Goal: Entertainment & Leisure: Browse casually

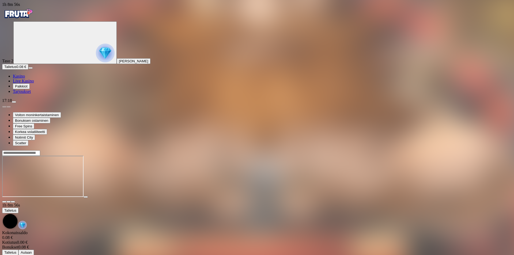
click at [14, 102] on span "menu icon" at bounding box center [14, 102] width 0 height 0
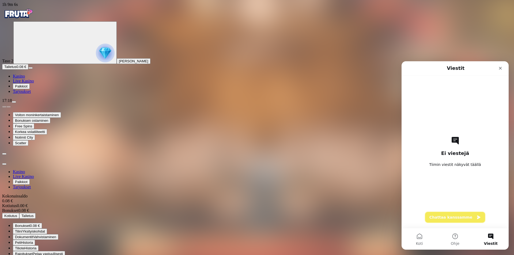
click at [459, 217] on button "Chattaa kanssamme" at bounding box center [455, 217] width 60 height 11
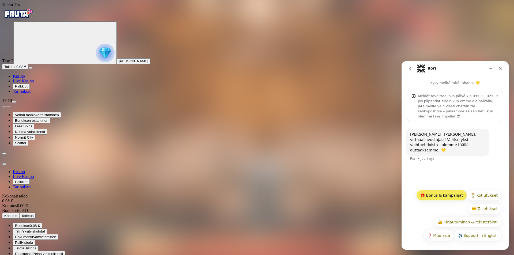
click at [445, 196] on button "🎁 Bonus & kampanjat" at bounding box center [441, 195] width 51 height 11
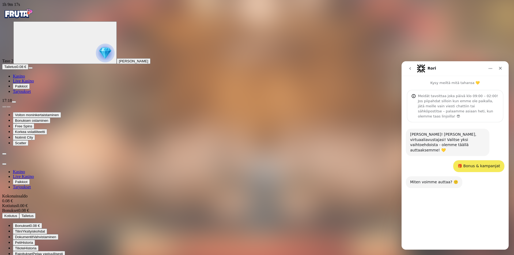
click at [438, 221] on button "🤗 Tervetuliaistarjous" at bounding box center [437, 222] width 48 height 11
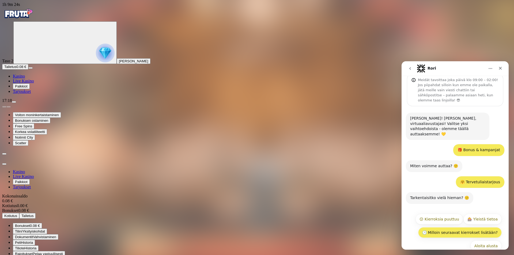
click at [457, 227] on button "🕒 Milloin seuraavat kierrokset lisätään?" at bounding box center [460, 232] width 84 height 11
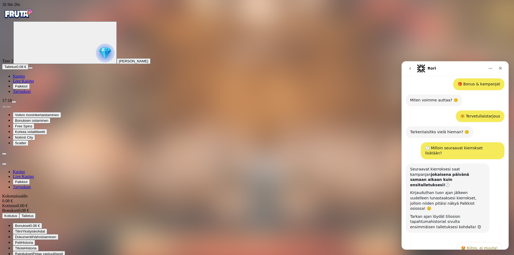
scroll to position [95, 0]
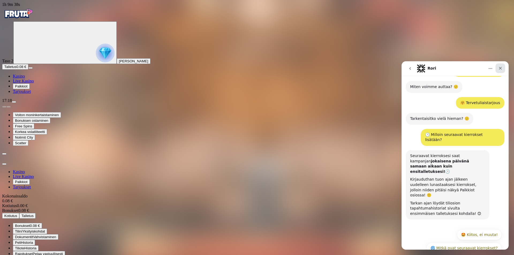
click at [502, 68] on icon "Sulje" at bounding box center [500, 68] width 4 height 4
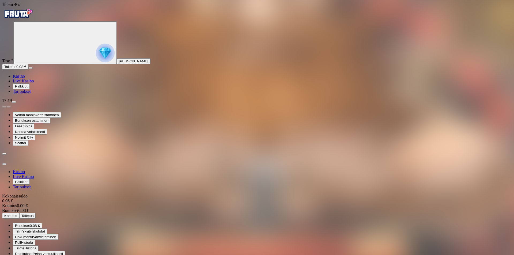
click at [14, 102] on span "menu icon" at bounding box center [14, 102] width 0 height 0
click at [24, 246] on span "Tiliote" at bounding box center [19, 248] width 9 height 4
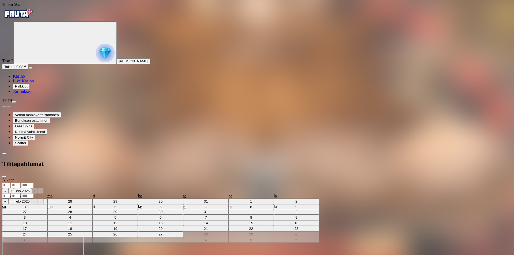
click at [19, 199] on select "******** ********" at bounding box center [10, 201] width 17 height 5
click at [127, 183] on div ". ." at bounding box center [257, 186] width 510 height 6
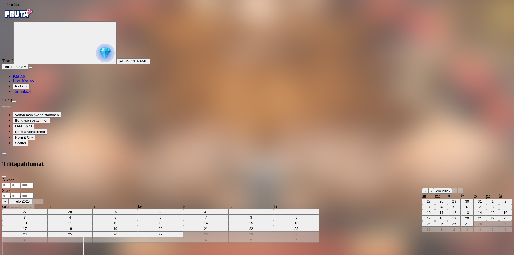
click at [452, 222] on abbr "26" at bounding box center [454, 224] width 4 height 4
type input "**"
type input "*"
type input "****"
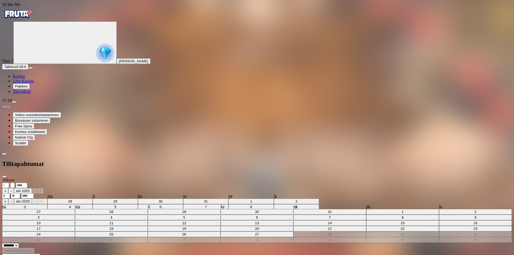
click at [136, 188] on div "Saakka . . « ‹ elo 2025 › » su ma ti ke to pe la 27 28 29 30 31 1 2 3 4 5 6 7 8…" at bounding box center [257, 215] width 510 height 55
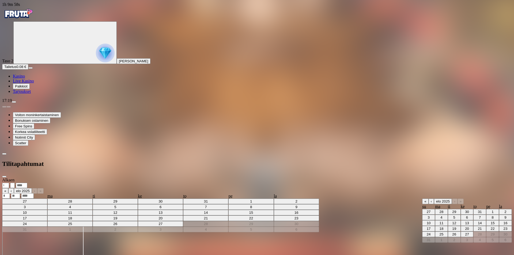
click at [465, 232] on abbr "27" at bounding box center [467, 234] width 4 height 4
type input "**"
type input "*"
type input "****"
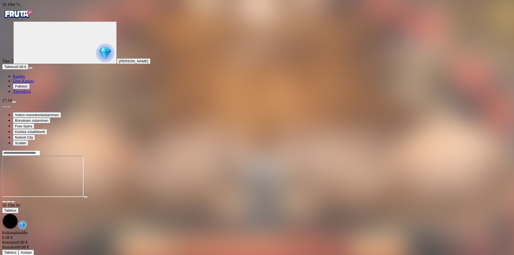
click at [26, 18] on img "Primary" at bounding box center [18, 13] width 32 height 13
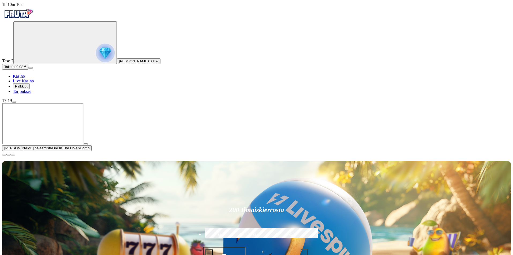
drag, startPoint x: 506, startPoint y: 204, endPoint x: 439, endPoint y: 209, distance: 67.7
click at [4, 155] on span "close icon" at bounding box center [4, 155] width 0 height 0
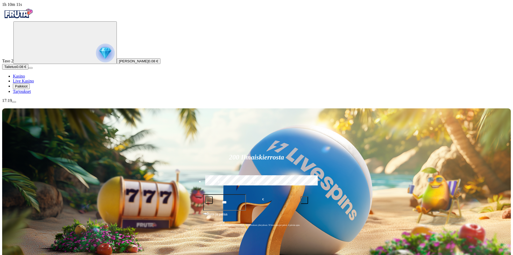
click at [14, 102] on span "menu icon" at bounding box center [14, 102] width 0 height 0
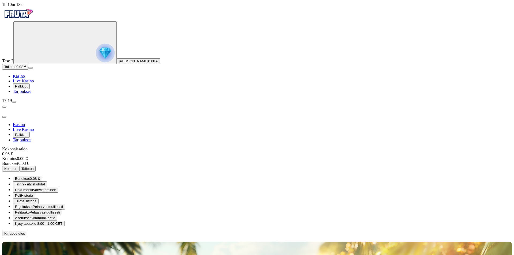
click at [25, 232] on span "Kirjaudu ulos" at bounding box center [14, 234] width 21 height 4
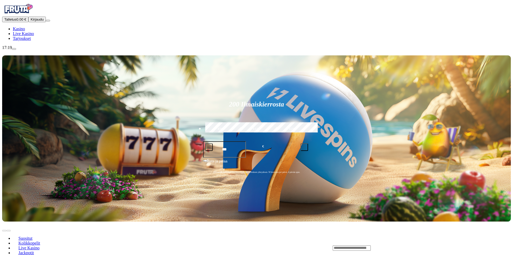
click at [31, 21] on span "Kirjaudu" at bounding box center [37, 19] width 13 height 4
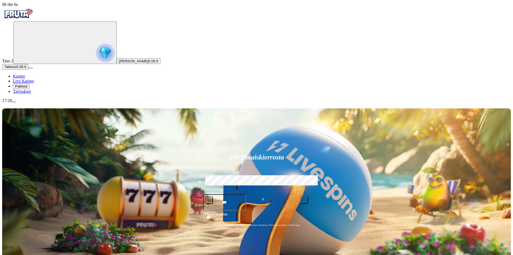
click at [14, 102] on span "menu icon" at bounding box center [14, 102] width 0 height 0
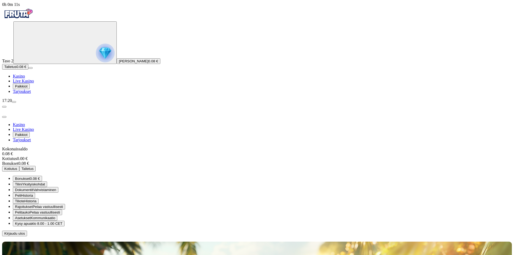
click at [27, 94] on span "Tarjoukset" at bounding box center [22, 91] width 18 height 5
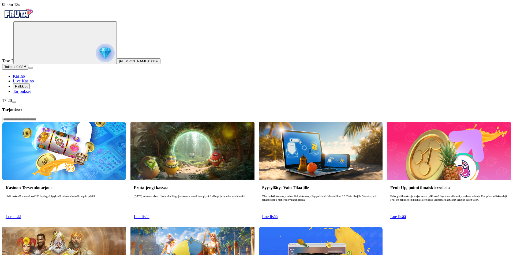
click at [25, 78] on span "Kasino" at bounding box center [19, 76] width 12 height 5
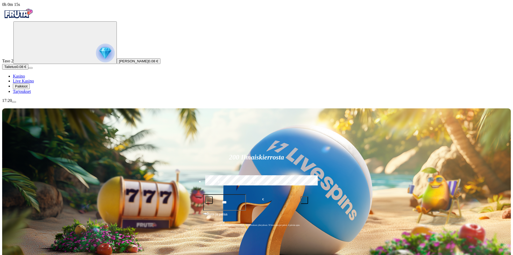
click at [28, 88] on span "Palkkiot" at bounding box center [21, 86] width 13 height 4
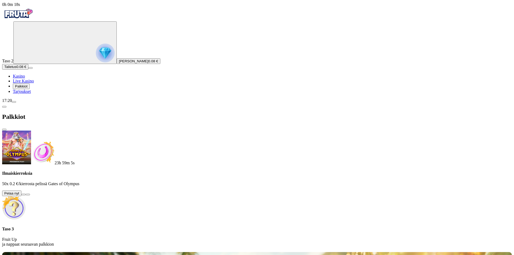
click at [26, 194] on button at bounding box center [23, 195] width 4 height 2
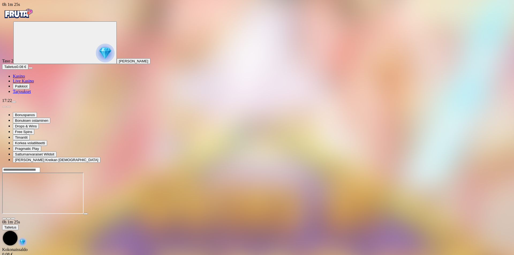
click at [33, 20] on img "Primary" at bounding box center [18, 13] width 32 height 13
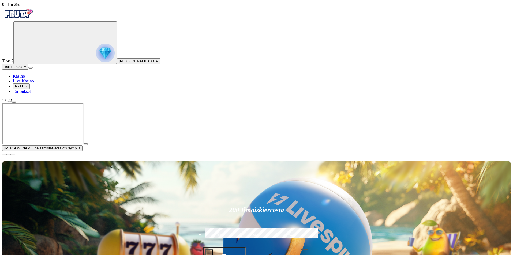
click at [4, 155] on span "close icon" at bounding box center [4, 155] width 0 height 0
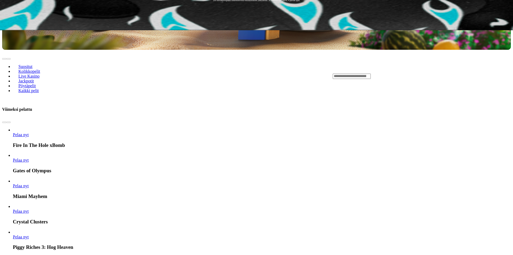
scroll to position [268, 0]
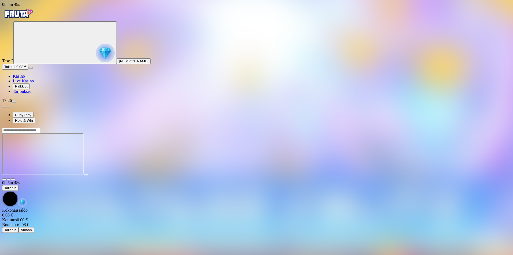
click at [30, 13] on img "Primary" at bounding box center [18, 13] width 32 height 13
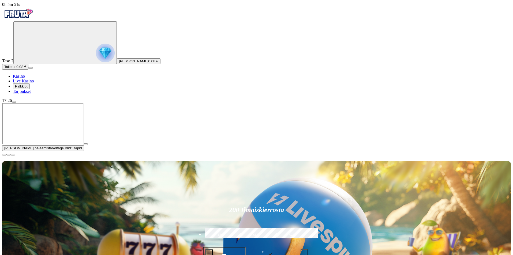
click at [4, 155] on span "close icon" at bounding box center [4, 155] width 0 height 0
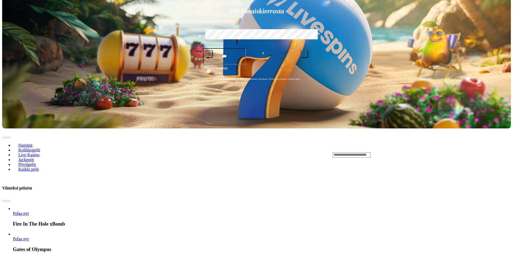
scroll to position [214, 0]
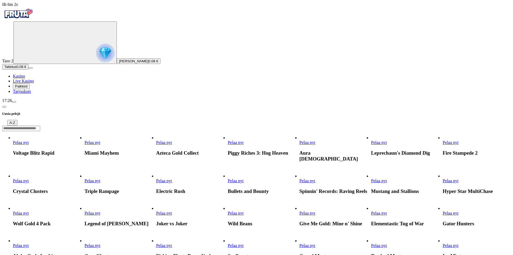
click at [387, 179] on span "Pelaa nyt" at bounding box center [379, 181] width 16 height 5
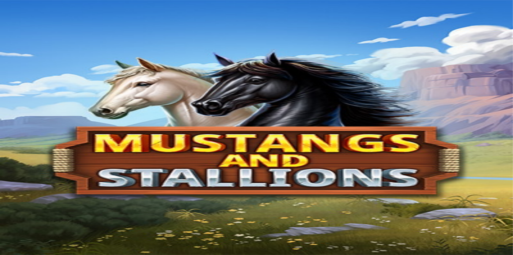
click at [34, 20] on img "Primary" at bounding box center [18, 13] width 32 height 13
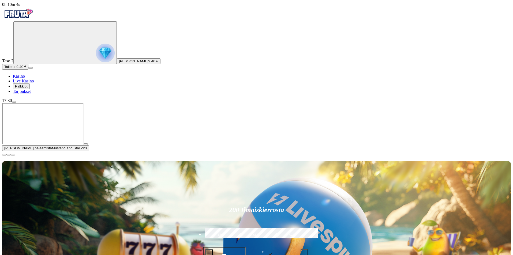
click at [4, 155] on span "close icon" at bounding box center [4, 155] width 0 height 0
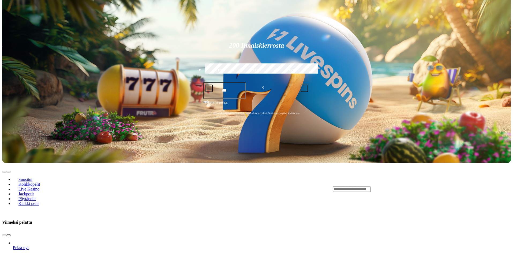
scroll to position [134, 0]
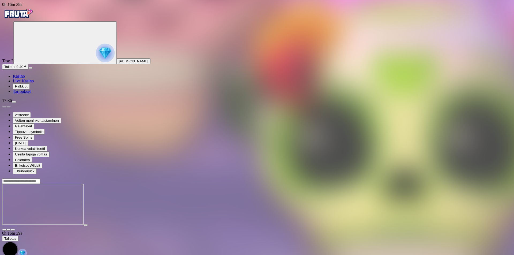
click at [34, 15] on img "Primary" at bounding box center [18, 13] width 32 height 13
